Goal: Navigation & Orientation: Find specific page/section

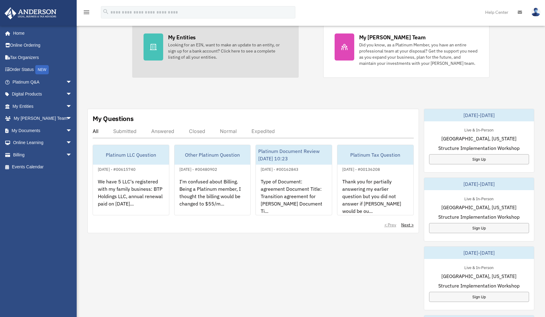
scroll to position [159, 0]
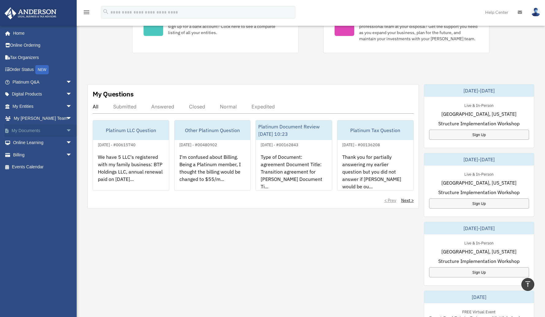
click at [38, 131] on link "My Documents arrow_drop_down" at bounding box center [42, 130] width 77 height 12
